Goal: Navigation & Orientation: Find specific page/section

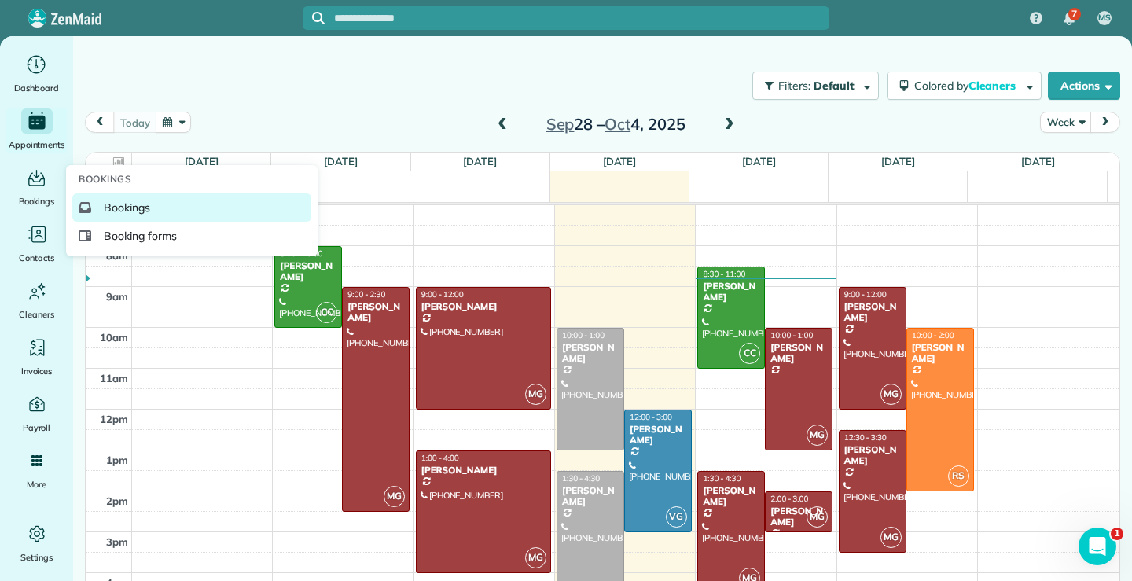
click at [142, 207] on span "Bookings" at bounding box center [127, 208] width 46 height 16
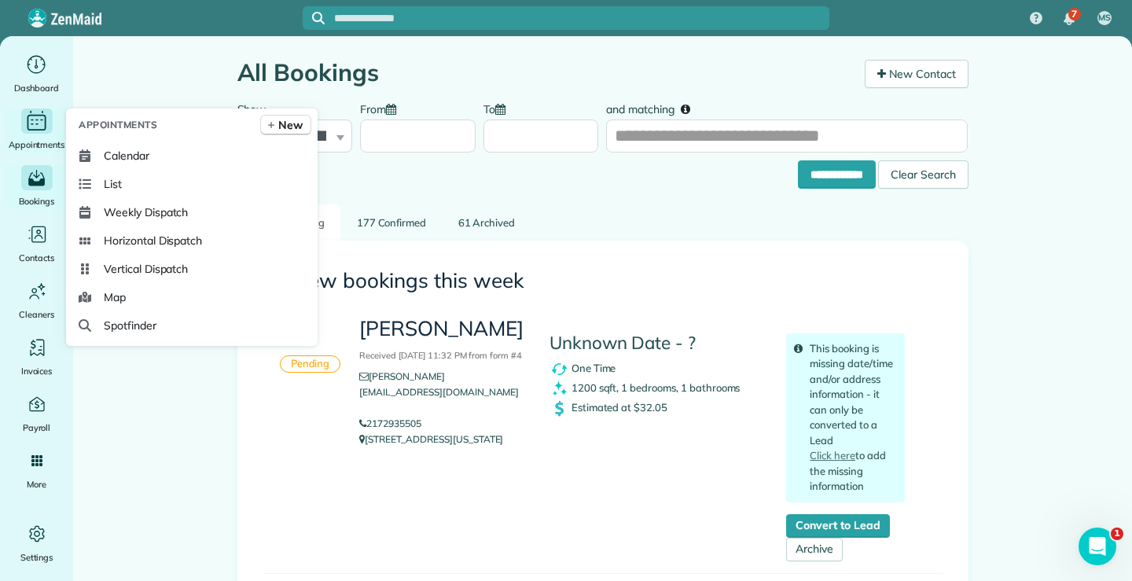
click at [35, 110] on icon "Main" at bounding box center [36, 121] width 24 height 24
